Goal: Task Accomplishment & Management: Manage account settings

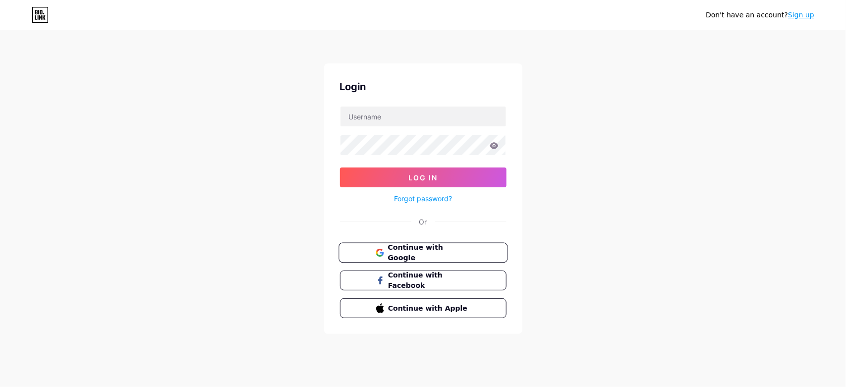
click at [438, 253] on span "Continue with Google" at bounding box center [429, 252] width 83 height 21
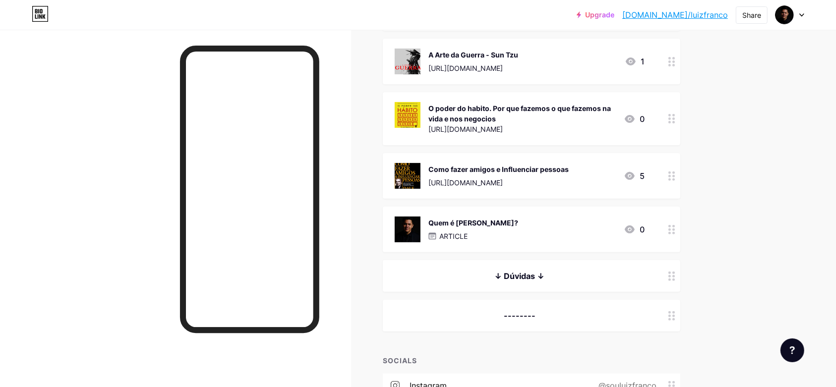
scroll to position [248, 0]
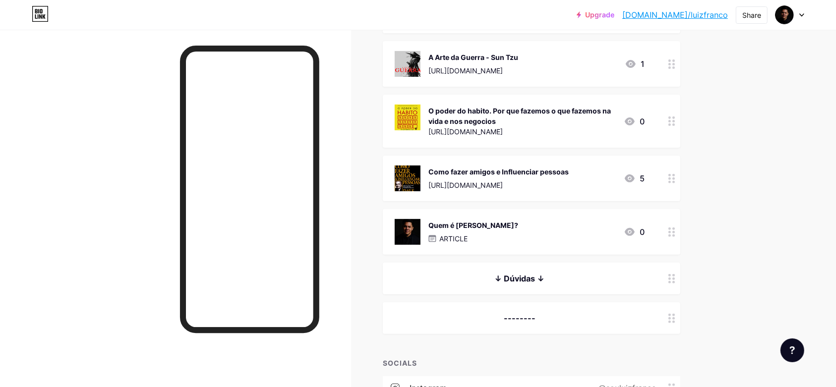
click at [573, 319] on div "--------" at bounding box center [520, 318] width 250 height 12
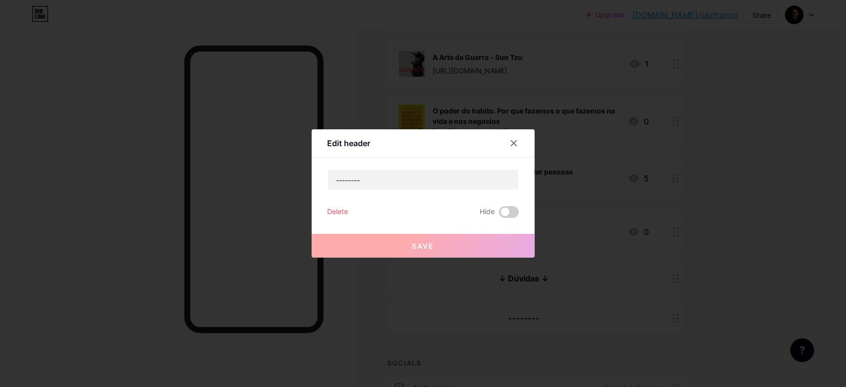
click at [510, 142] on icon at bounding box center [514, 143] width 8 height 8
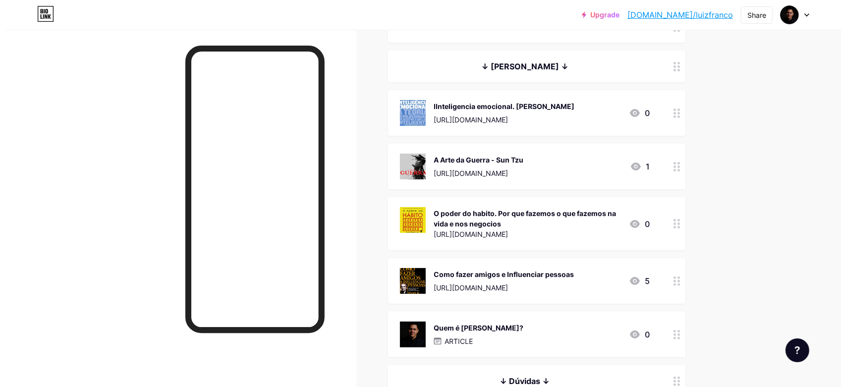
scroll to position [0, 0]
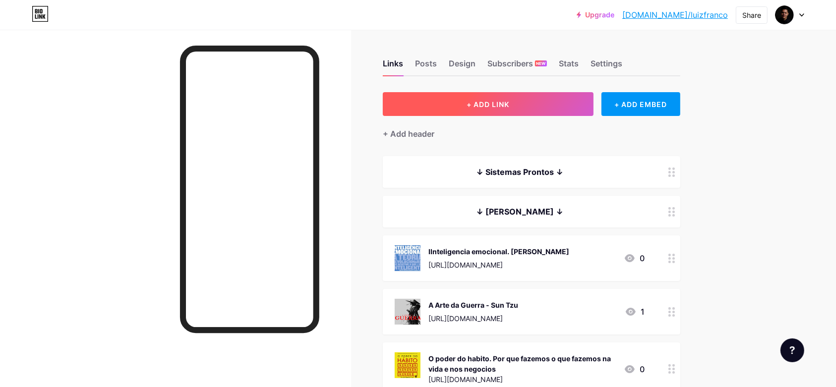
click at [505, 107] on span "+ ADD LINK" at bounding box center [487, 104] width 43 height 8
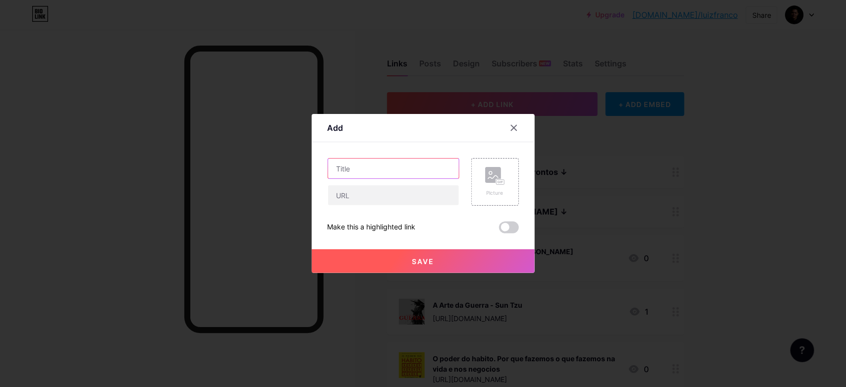
click at [367, 170] on input "text" at bounding box center [393, 169] width 131 height 20
type input "Contato"
click at [489, 186] on div "Picture" at bounding box center [495, 182] width 20 height 30
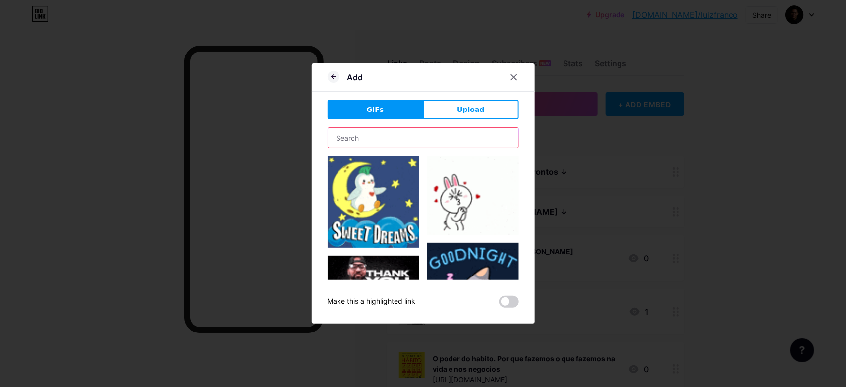
click at [377, 143] on input "text" at bounding box center [423, 138] width 190 height 20
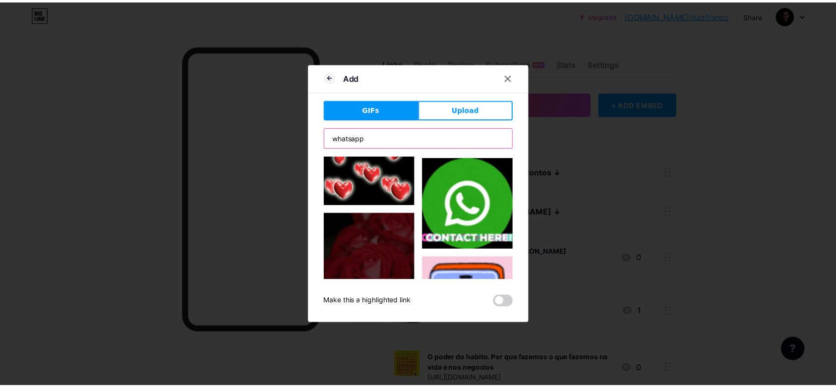
scroll to position [6923, 0]
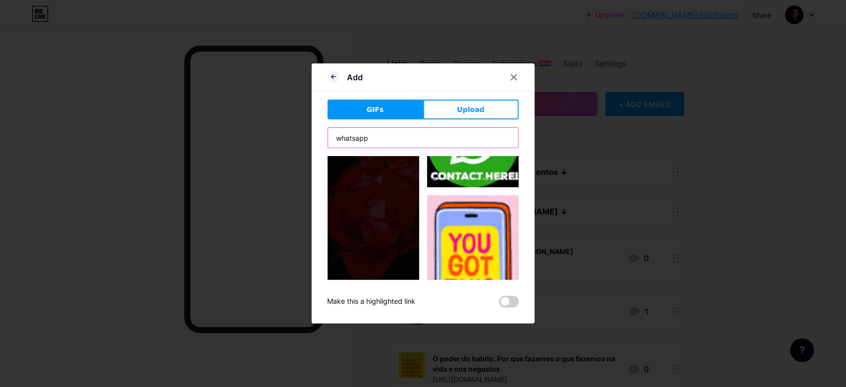
type input "whatsapp"
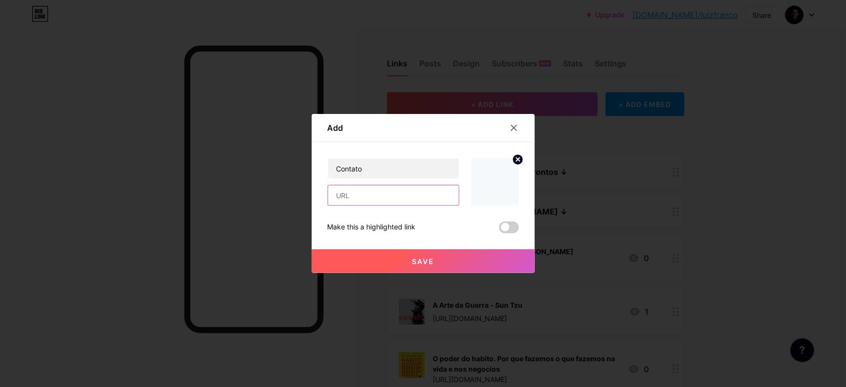
click at [373, 196] on input "text" at bounding box center [393, 195] width 131 height 20
paste input "[URL][DOMAIN_NAME]"
type input "[URL][DOMAIN_NAME]"
click at [416, 257] on span "Save" at bounding box center [423, 261] width 22 height 8
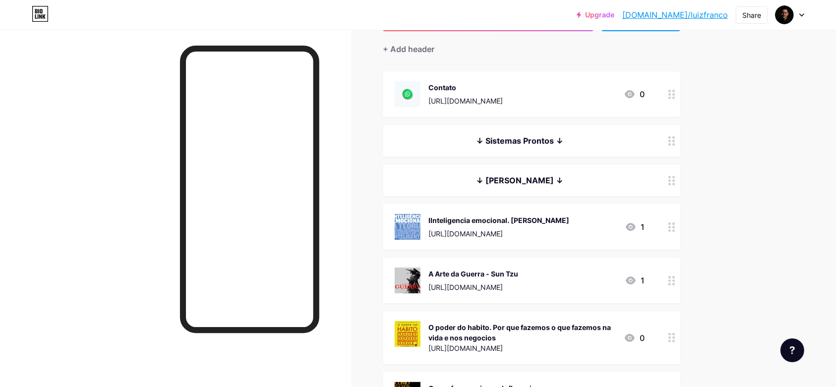
scroll to position [124, 0]
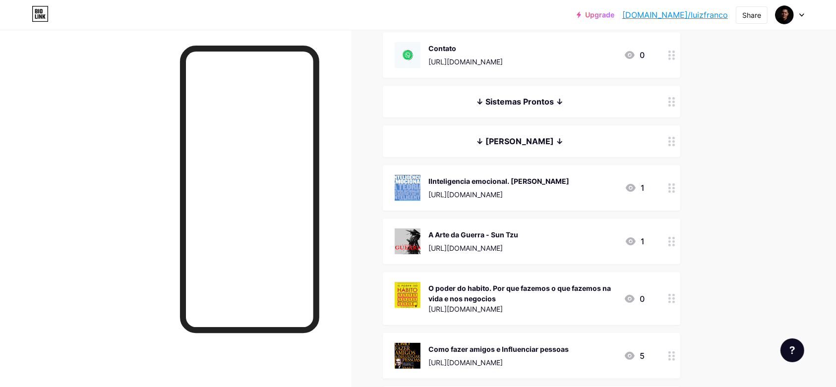
drag, startPoint x: 536, startPoint y: 55, endPoint x: 539, endPoint y: 108, distance: 53.1
click at [539, 108] on span "Contato [URL][DOMAIN_NAME] 0 ↓ Sistemas Prontos ↓ ↓ [PERSON_NAME] ↓ IInteligenc…" at bounding box center [531, 271] width 297 height 479
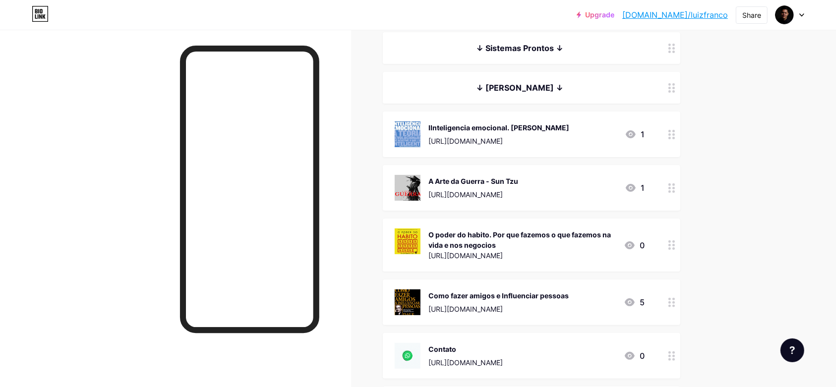
scroll to position [310, 0]
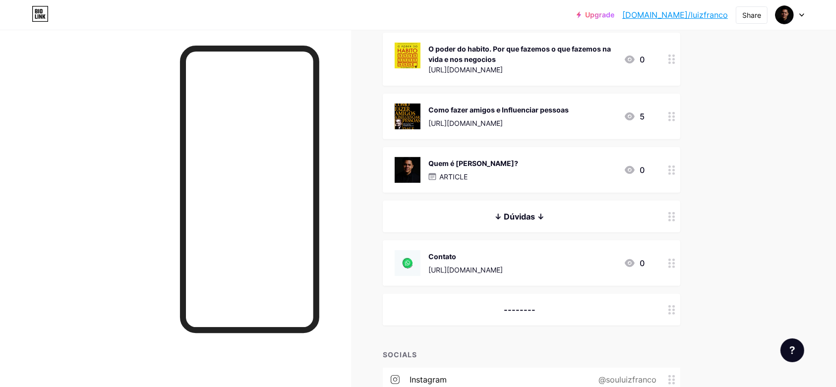
click at [464, 255] on div "Contato" at bounding box center [465, 256] width 74 height 10
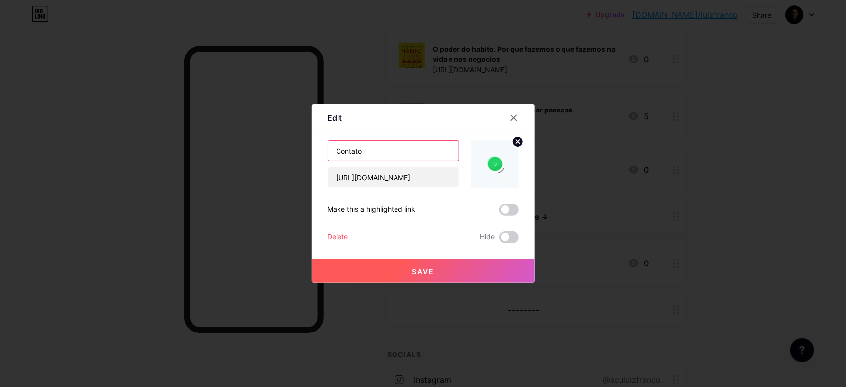
drag, startPoint x: 364, startPoint y: 154, endPoint x: 315, endPoint y: 154, distance: 49.1
click at [315, 154] on div "Edit Content YouTube Play YouTube video without leaving your page. ADD Vimeo Pl…" at bounding box center [423, 193] width 223 height 179
type input "WhatsApp"
click at [430, 274] on button "Save" at bounding box center [423, 271] width 223 height 24
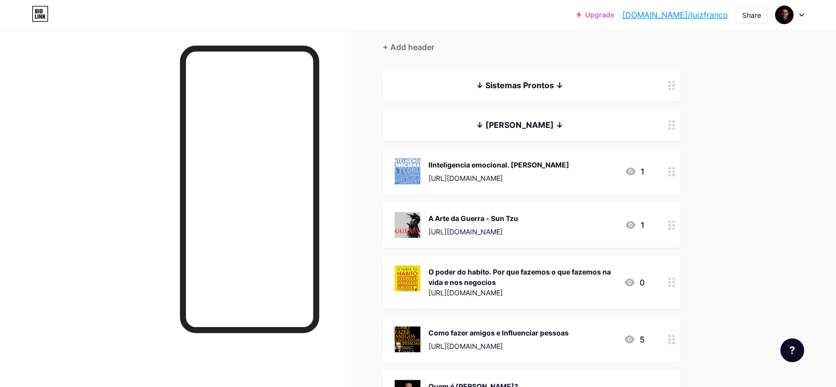
scroll to position [0, 0]
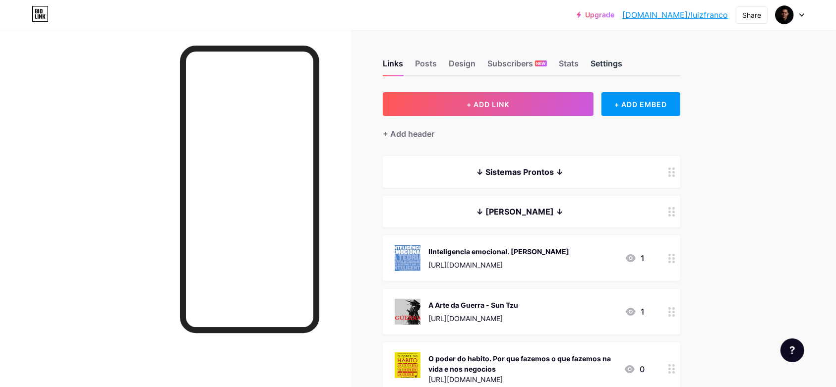
click at [620, 63] on div "Settings" at bounding box center [606, 67] width 32 height 18
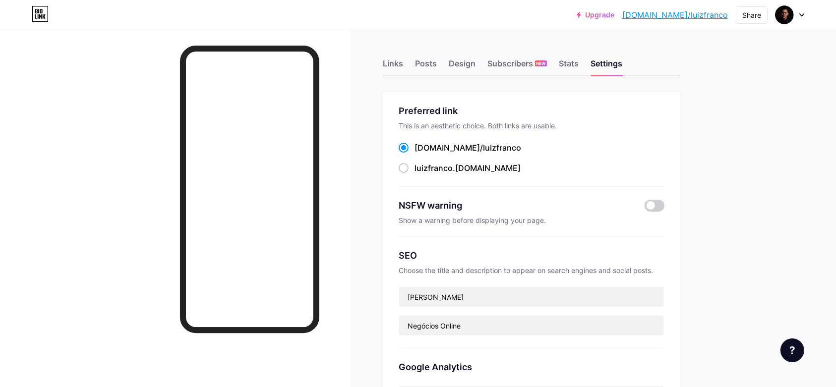
scroll to position [124, 0]
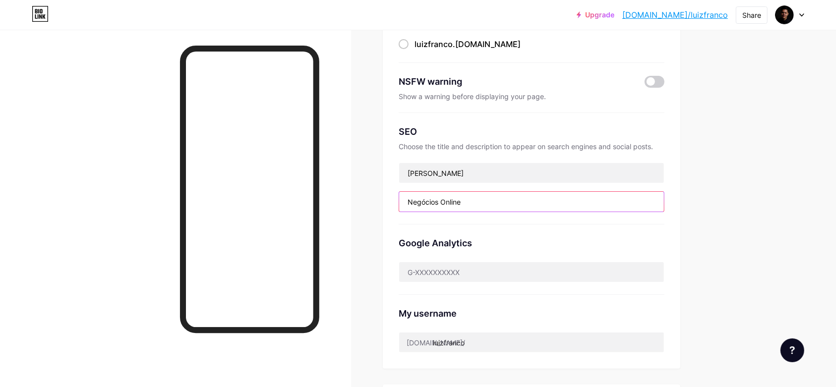
click at [480, 202] on input "Negócios Online" at bounding box center [531, 202] width 265 height 20
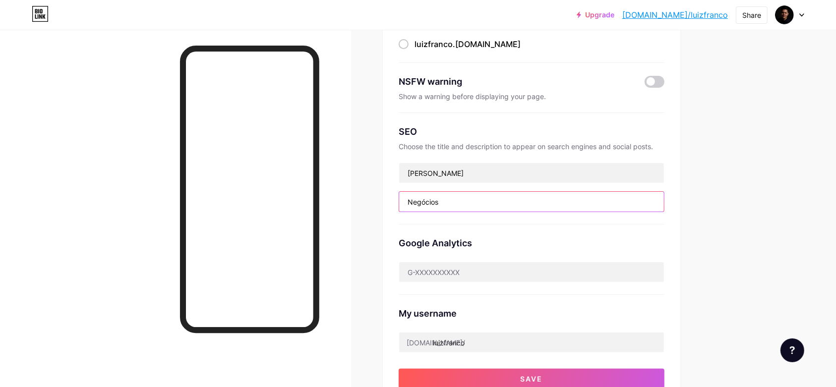
click at [411, 201] on input "Negócios" at bounding box center [531, 202] width 265 height 20
type input "Estratégias e Negócios"
